Goal: Information Seeking & Learning: Learn about a topic

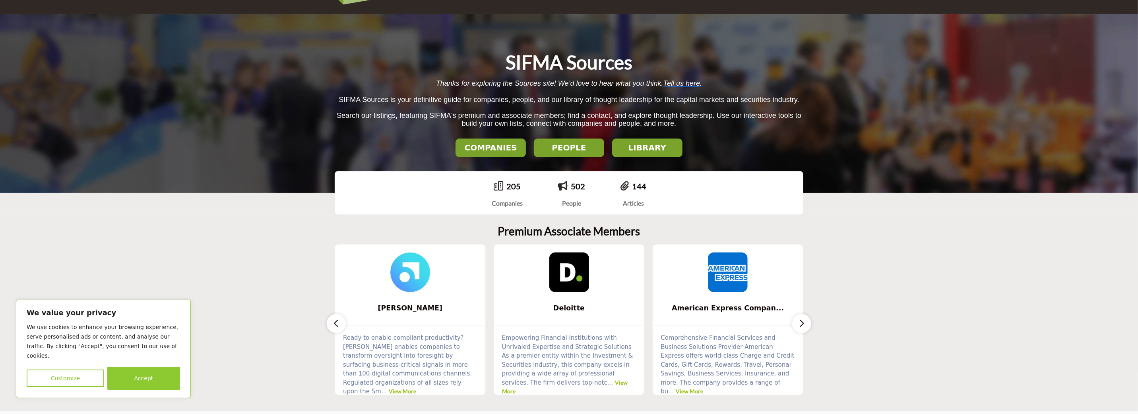
scroll to position [79, 0]
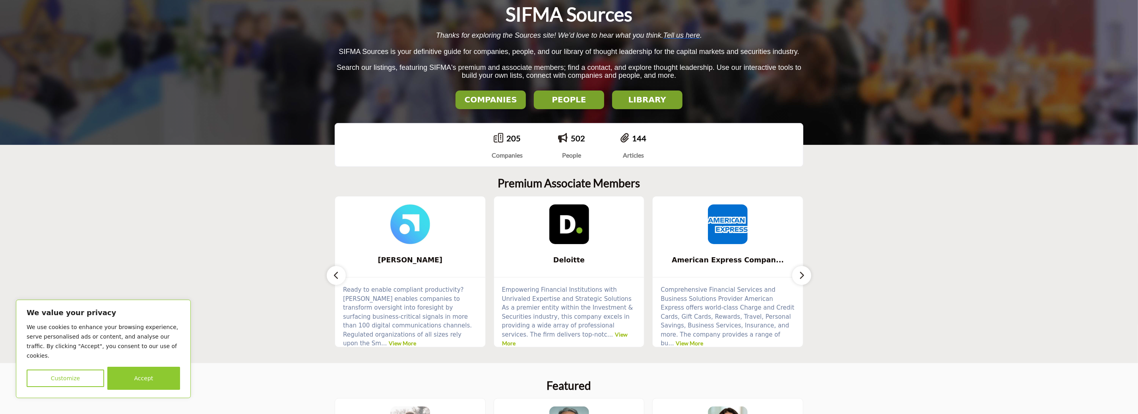
click at [808, 275] on button "button" at bounding box center [801, 275] width 19 height 19
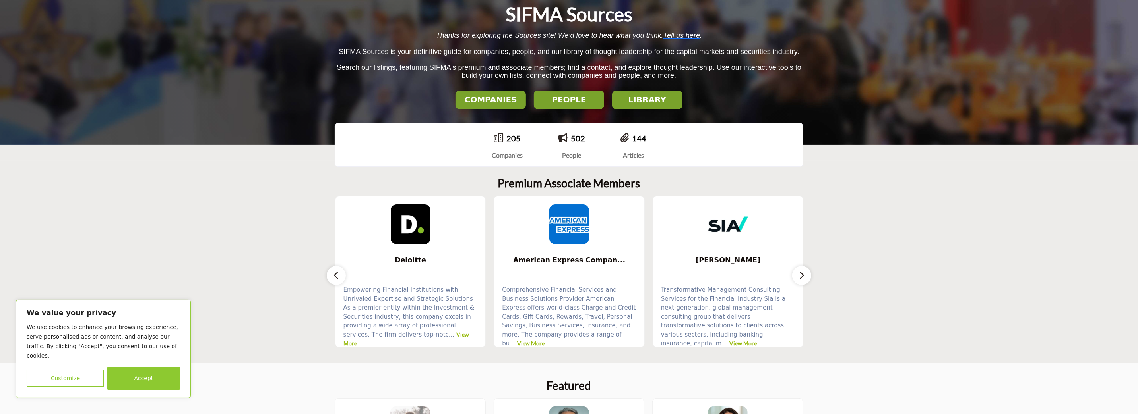
click at [808, 275] on button "button" at bounding box center [801, 275] width 19 height 19
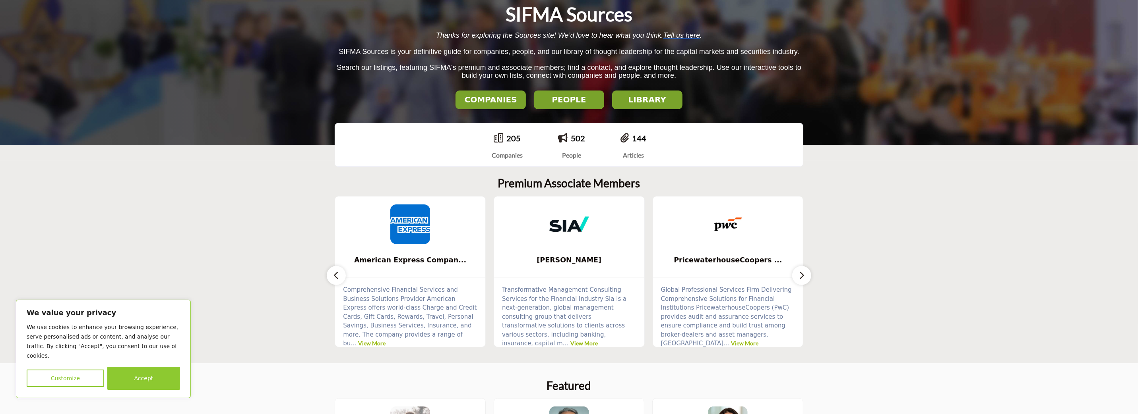
click at [808, 275] on button "button" at bounding box center [801, 275] width 19 height 19
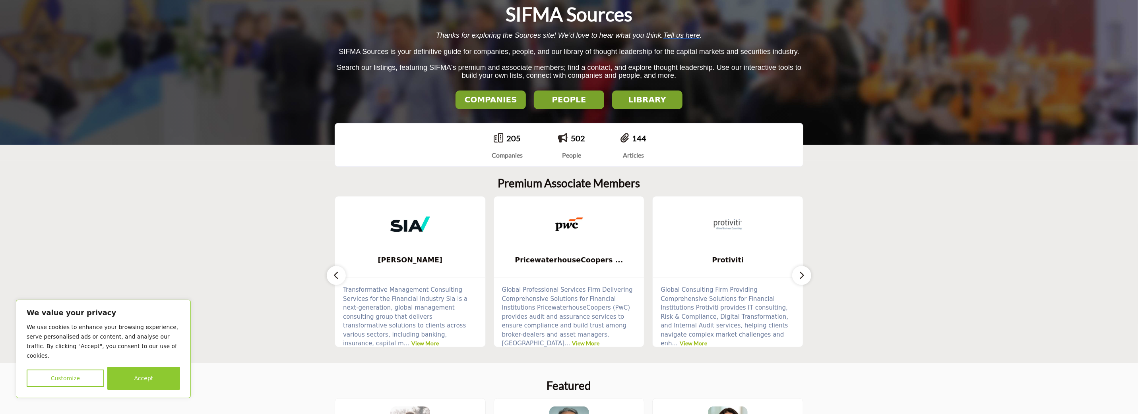
click at [808, 275] on button "button" at bounding box center [801, 275] width 19 height 19
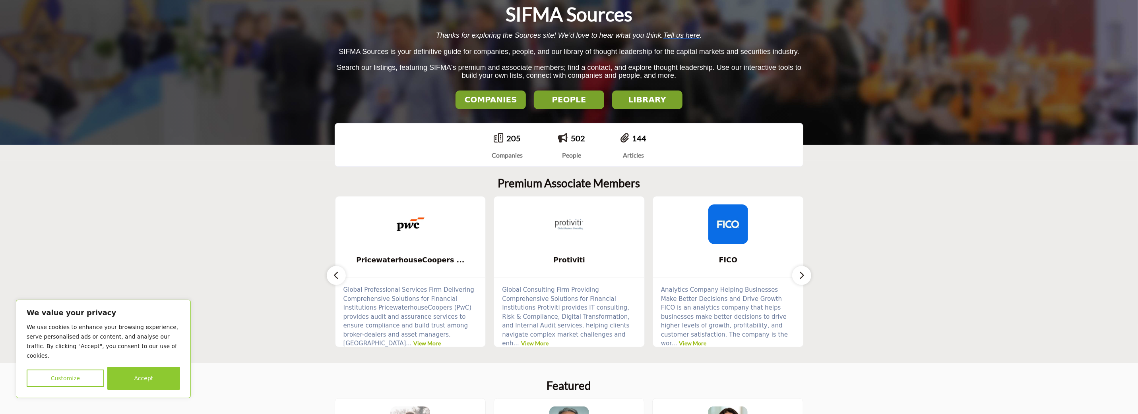
click at [808, 275] on button "button" at bounding box center [801, 275] width 19 height 19
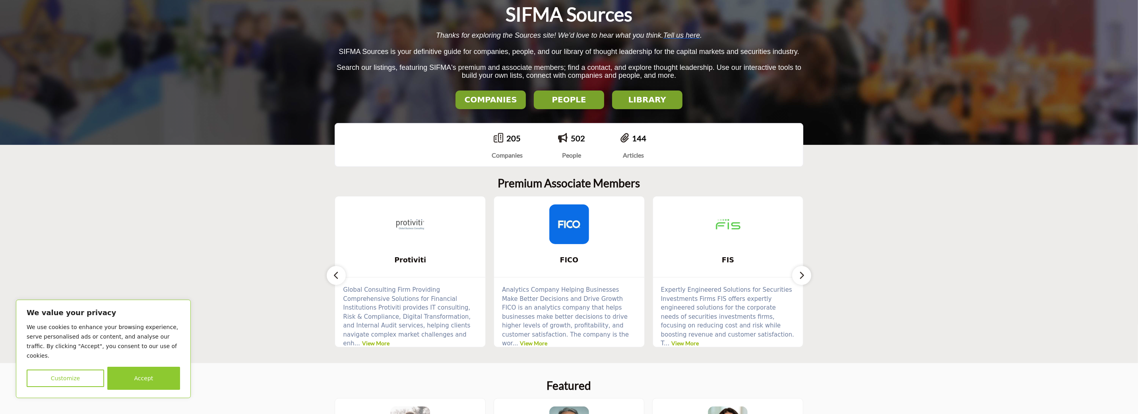
click at [808, 275] on button "button" at bounding box center [801, 275] width 19 height 19
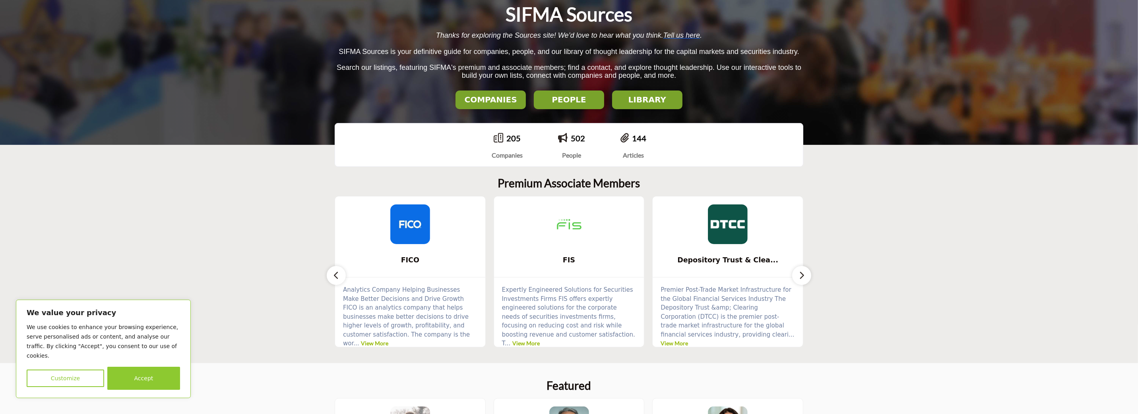
click at [808, 275] on button "button" at bounding box center [801, 275] width 19 height 19
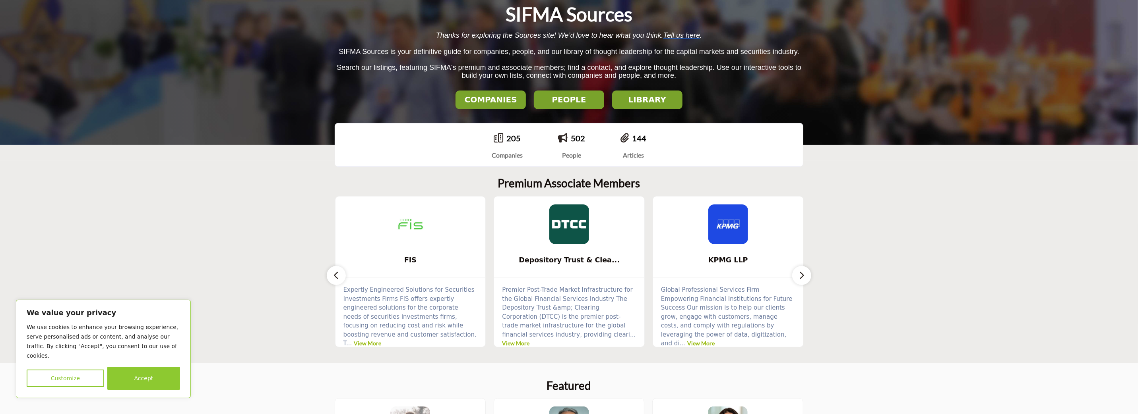
click at [808, 275] on button "button" at bounding box center [801, 275] width 19 height 19
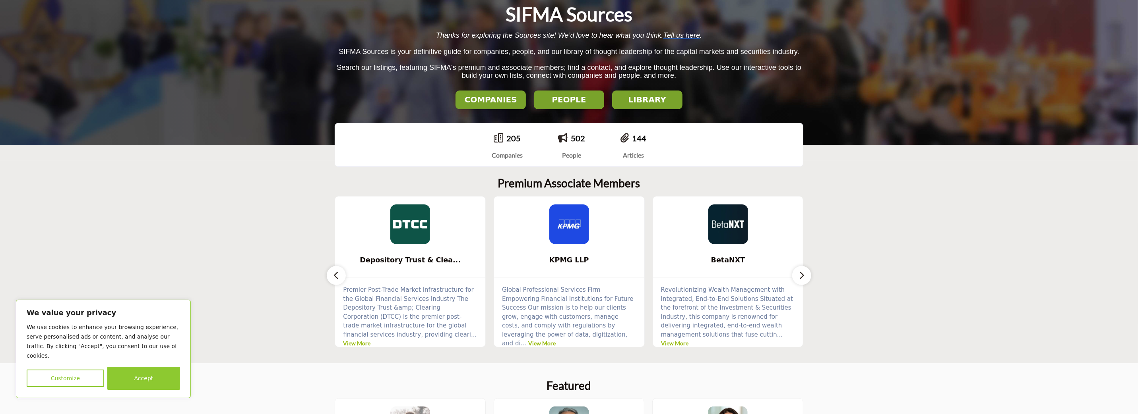
click at [808, 275] on button "button" at bounding box center [801, 275] width 19 height 19
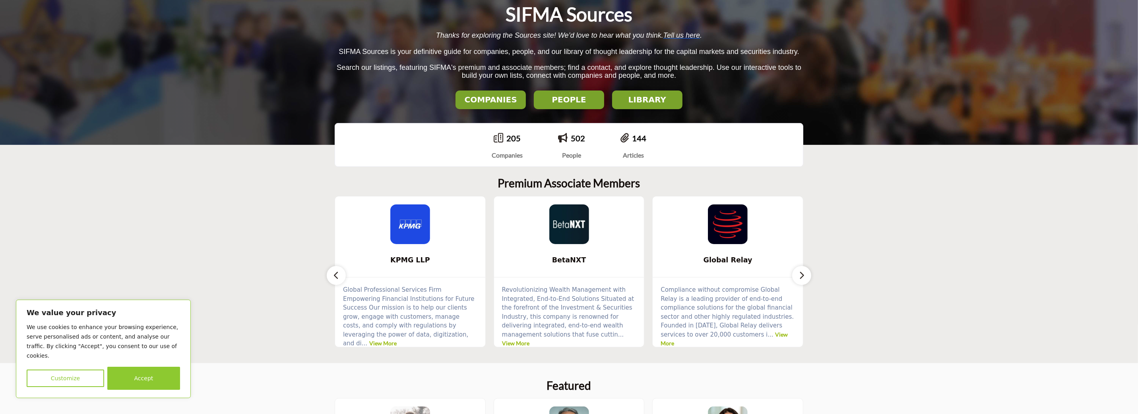
click at [808, 275] on button "button" at bounding box center [801, 275] width 19 height 19
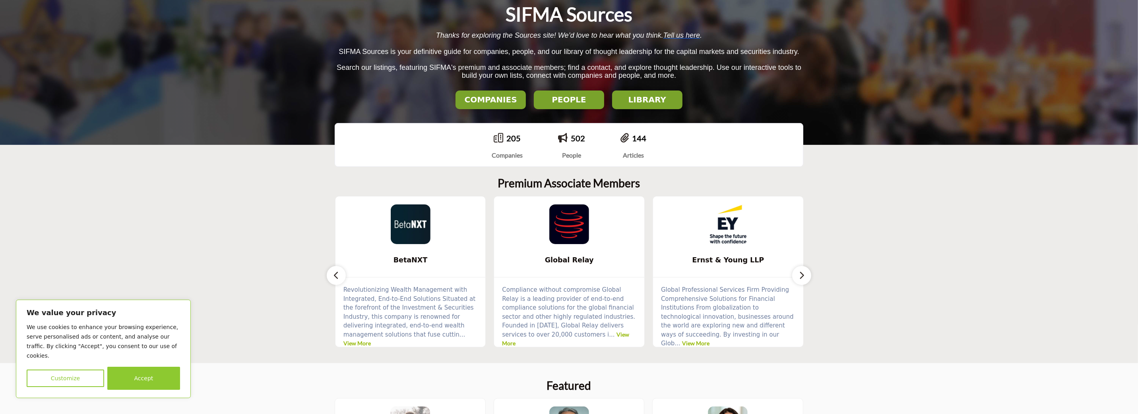
click at [808, 275] on button "button" at bounding box center [801, 275] width 19 height 19
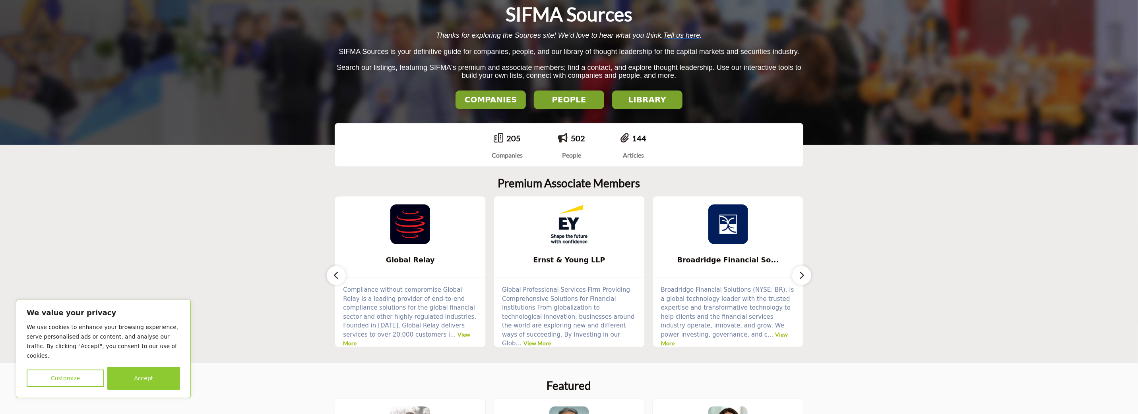
click at [808, 275] on button "button" at bounding box center [801, 275] width 19 height 19
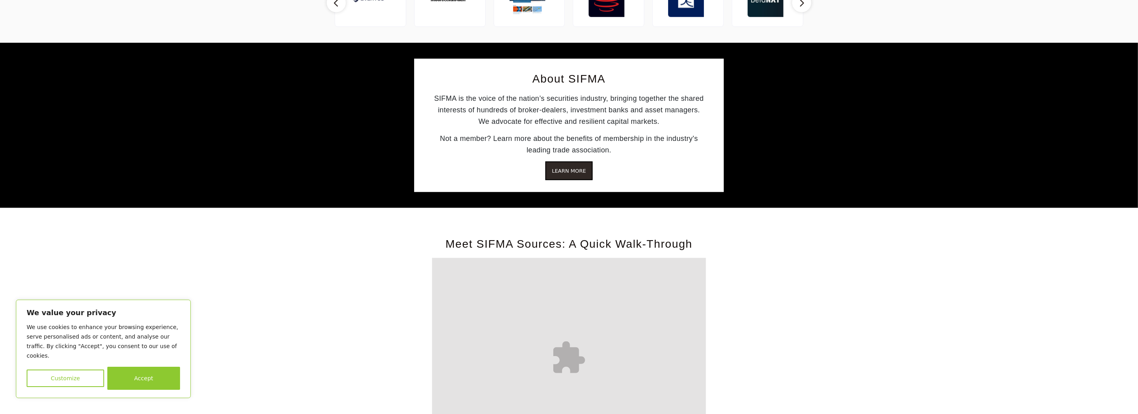
scroll to position [1073, 0]
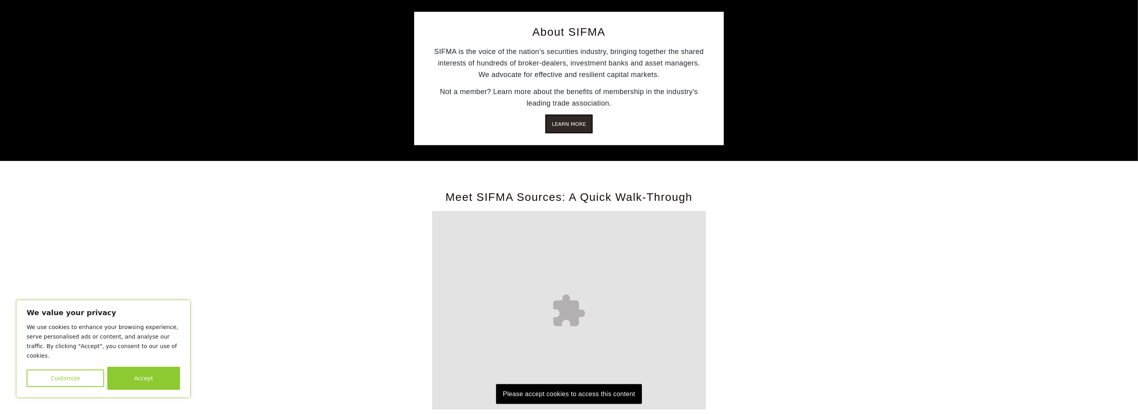
click at [622, 374] on div "Please accept cookies to access this content" at bounding box center [569, 310] width 274 height 199
click at [618, 385] on p "Please accept cookies to access this content" at bounding box center [569, 395] width 146 height 20
click at [159, 374] on button "Accept" at bounding box center [143, 378] width 73 height 23
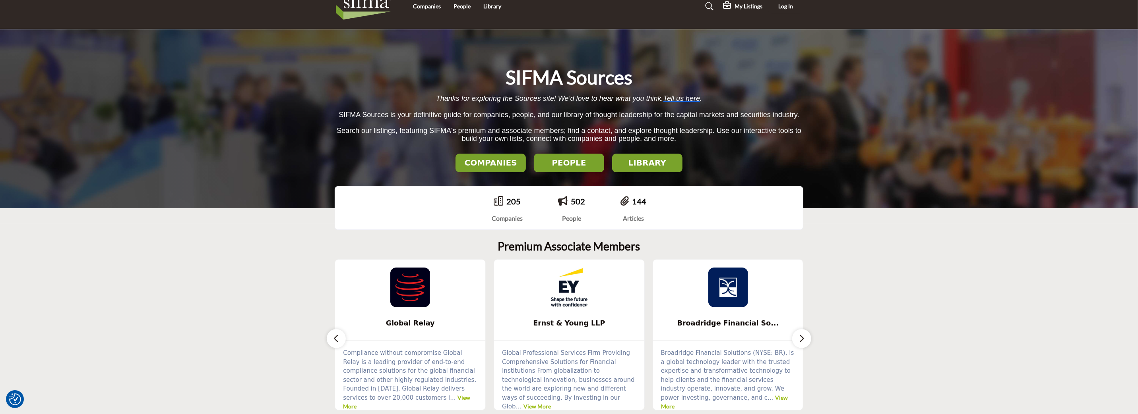
scroll to position [0, 0]
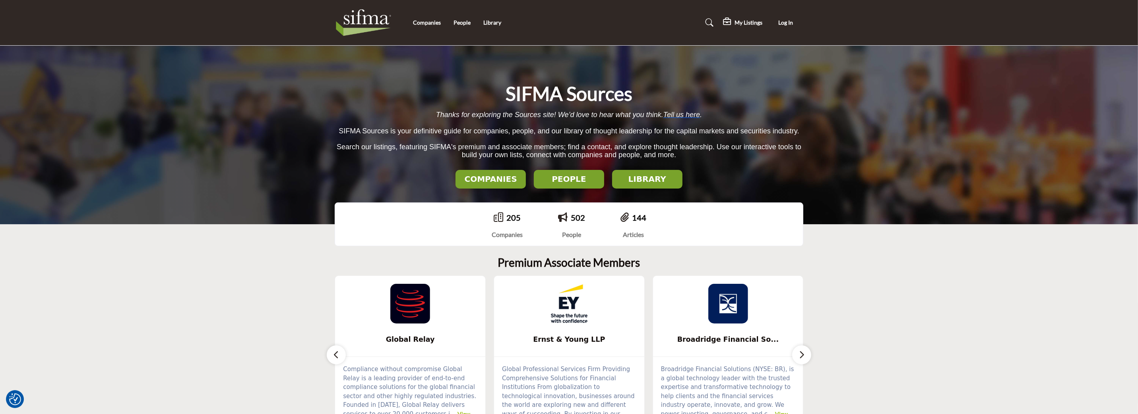
click at [643, 176] on h2 "LIBRARY" at bounding box center [647, 179] width 66 height 10
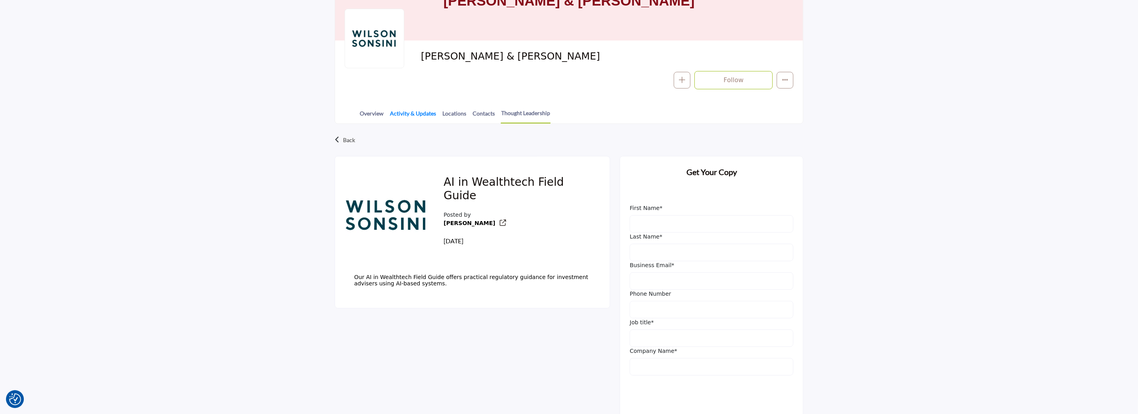
scroll to position [119, 0]
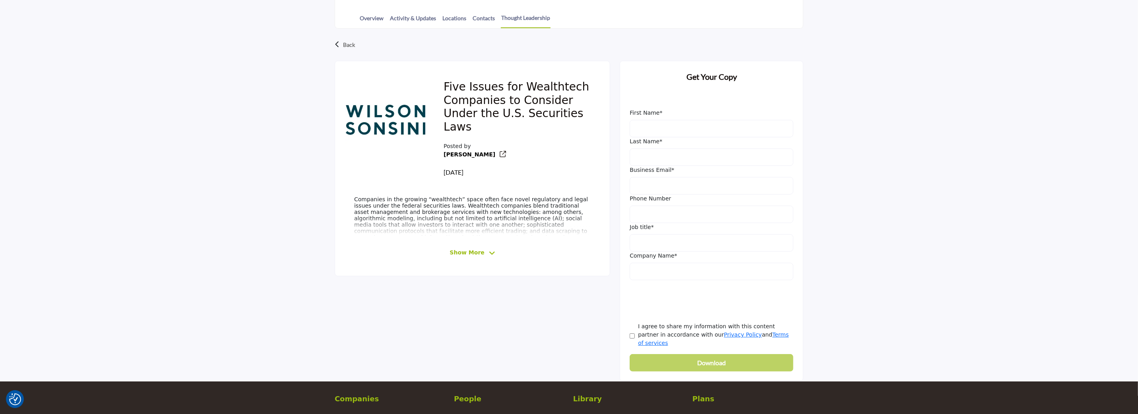
scroll to position [238, 0]
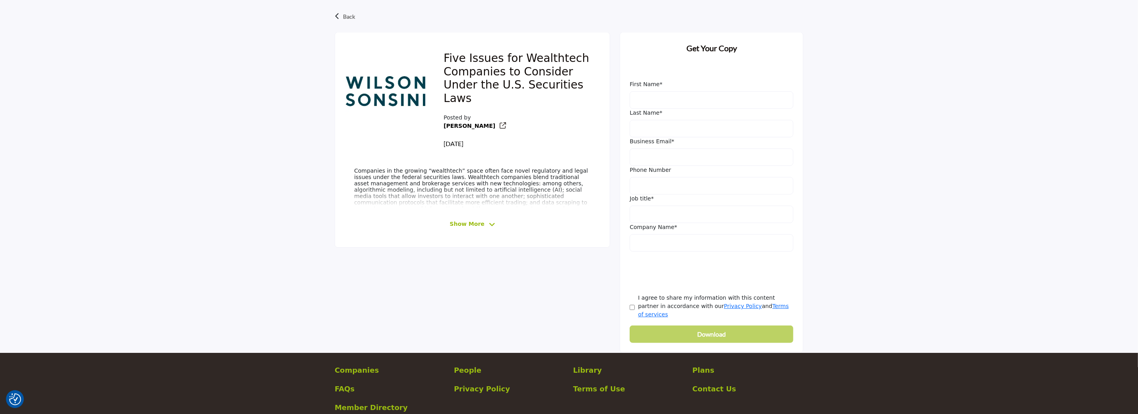
click at [456, 220] on span "Show More" at bounding box center [466, 224] width 35 height 8
